Goal: Task Accomplishment & Management: Complete application form

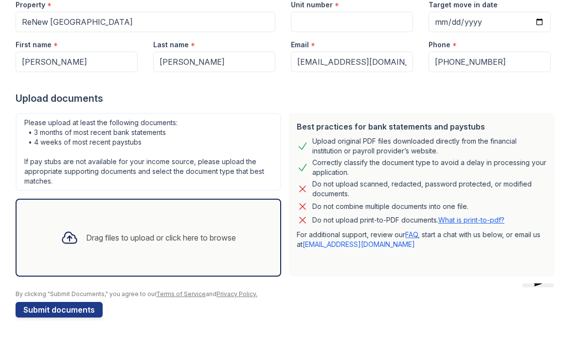
scroll to position [107, 0]
click at [209, 241] on div "Drag files to upload or click here to browse" at bounding box center [161, 238] width 150 height 12
click at [213, 241] on div "Drag files to upload or click here to browse" at bounding box center [161, 238] width 150 height 12
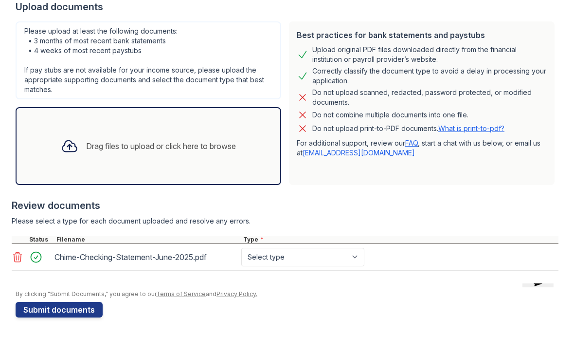
scroll to position [199, 0]
click at [346, 262] on select "Select type Paystub Bank Statement Offer Letter Tax Documents Benefit Award Let…" at bounding box center [302, 257] width 123 height 18
select select "bank_statement"
click at [217, 144] on div "Drag files to upload or click here to browse" at bounding box center [161, 146] width 150 height 12
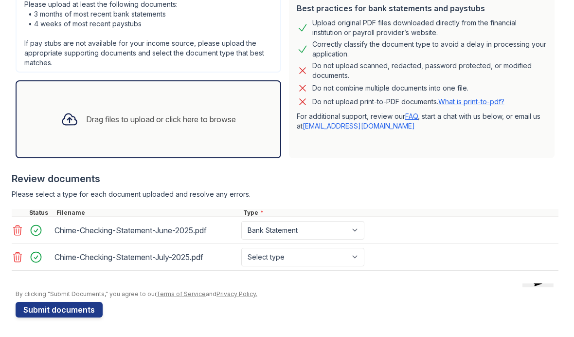
scroll to position [225, 0]
click at [325, 260] on select "Select type Paystub Bank Statement Offer Letter Tax Documents Benefit Award Let…" at bounding box center [302, 257] width 123 height 18
select select "bank_statement"
click at [228, 122] on div "Drag files to upload or click here to browse" at bounding box center [161, 119] width 150 height 12
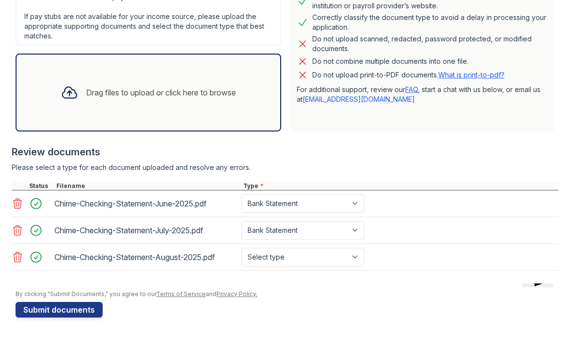
scroll to position [252, 0]
click at [330, 259] on select "Select type Paystub Bank Statement Offer Letter Tax Documents Benefit Award Let…" at bounding box center [302, 257] width 123 height 18
select select "bank_statement"
click at [224, 96] on div "Drag files to upload or click here to browse" at bounding box center [161, 93] width 150 height 12
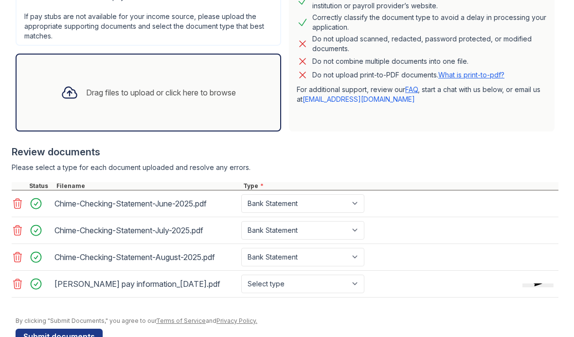
click at [318, 284] on select "Select type Paystub Bank Statement Offer Letter Tax Documents Benefit Award Let…" at bounding box center [302, 284] width 123 height 18
select select "paystub"
click at [227, 92] on div "Drag files to upload or click here to browse" at bounding box center [161, 93] width 150 height 12
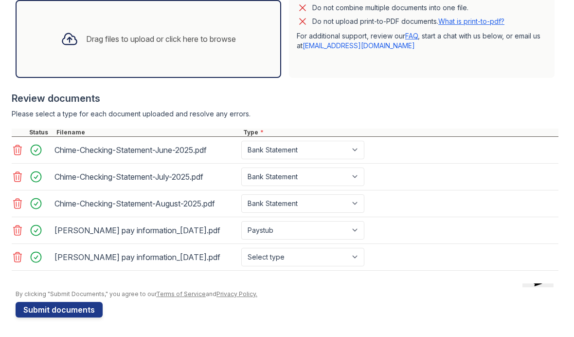
scroll to position [306, 0]
click at [315, 259] on select "Select type Paystub Bank Statement Offer Letter Tax Documents Benefit Award Let…" at bounding box center [302, 257] width 123 height 18
select select "paystub"
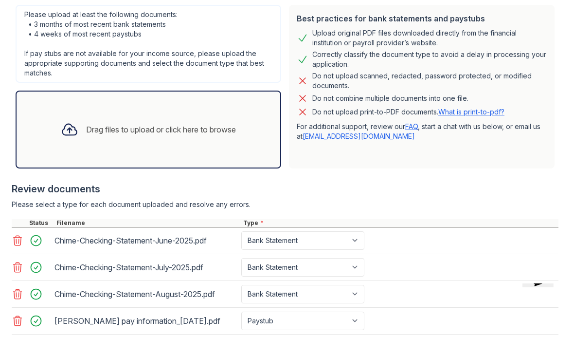
scroll to position [218, 0]
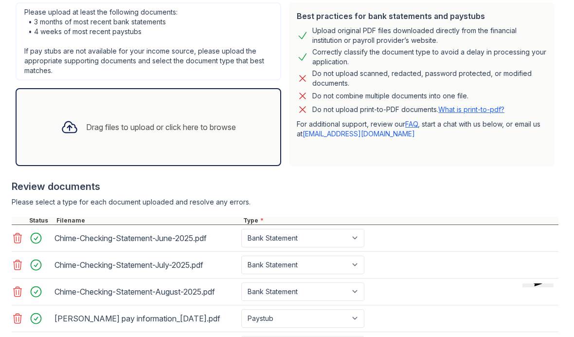
click at [237, 133] on div "Drag files to upload or click here to browse" at bounding box center [148, 126] width 191 height 33
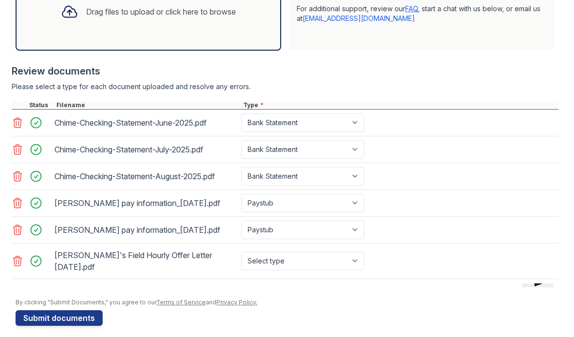
scroll to position [332, 0]
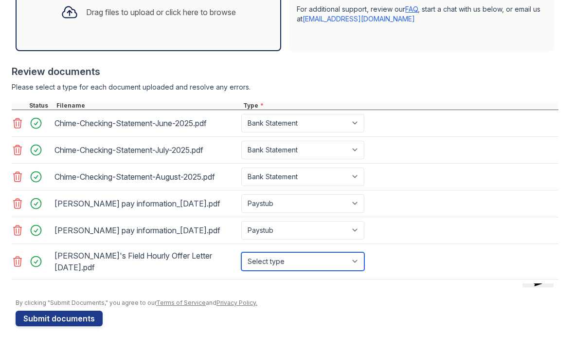
click at [316, 261] on select "Select type Paystub Bank Statement Offer Letter Tax Documents Benefit Award Let…" at bounding box center [302, 261] width 123 height 18
select select "offer_letter"
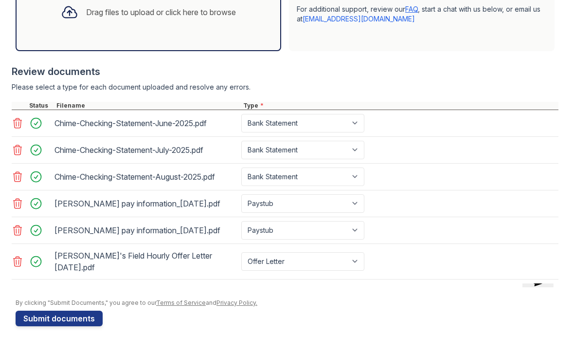
click at [84, 311] on button "Submit documents" at bounding box center [59, 319] width 87 height 16
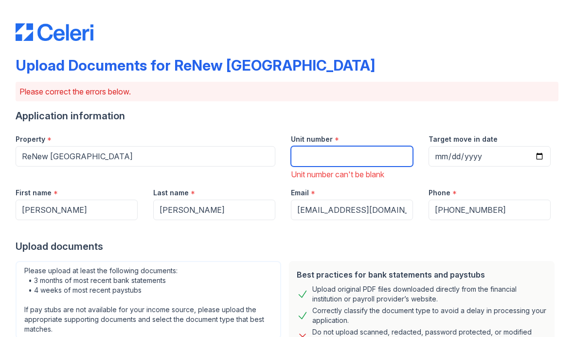
click at [366, 159] on input "Unit number" at bounding box center [352, 156] width 122 height 20
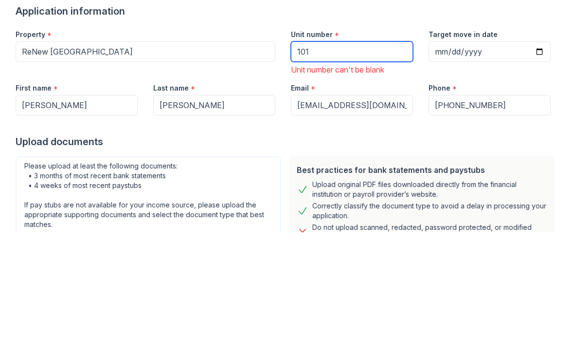
type input "101"
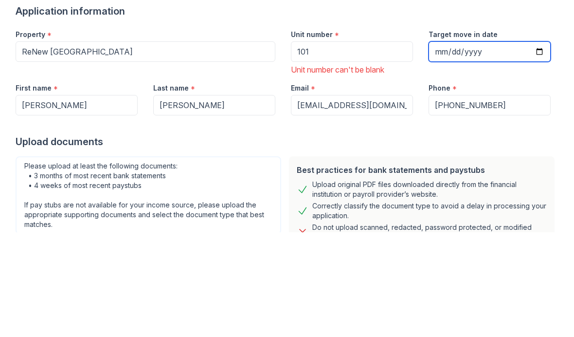
click at [487, 146] on input "Target move in date" at bounding box center [490, 156] width 122 height 20
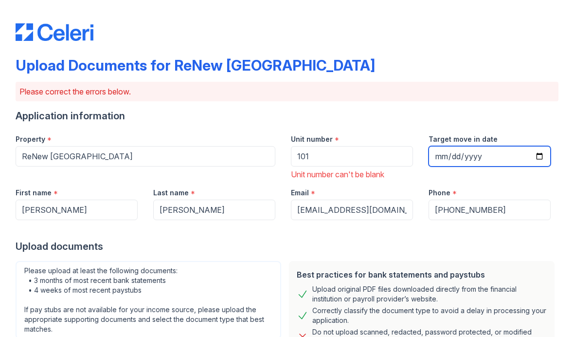
type input "[DATE]"
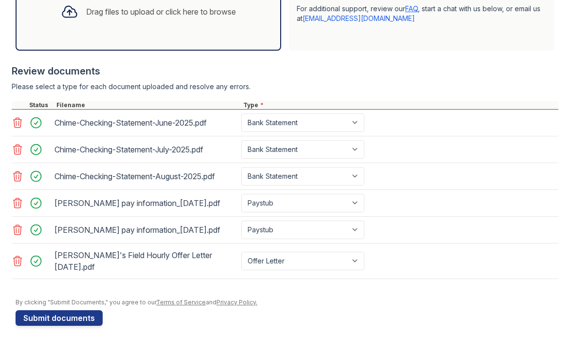
scroll to position [373, 0]
click at [92, 311] on button "Submit documents" at bounding box center [59, 319] width 87 height 16
